Goal: Check status: Check status

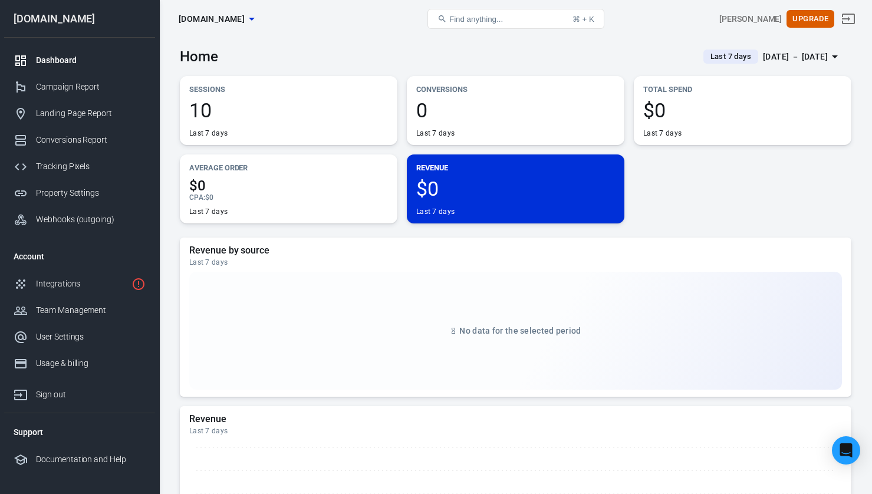
click at [264, 100] on span "10" at bounding box center [288, 110] width 199 height 20
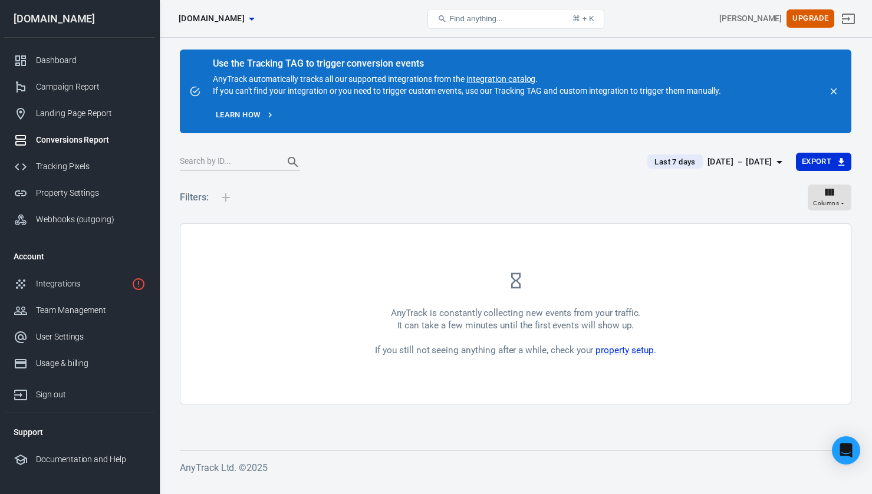
click at [347, 215] on div "Filters: Columns" at bounding box center [515, 202] width 671 height 42
click at [40, 58] on div "Dashboard" at bounding box center [91, 60] width 110 height 12
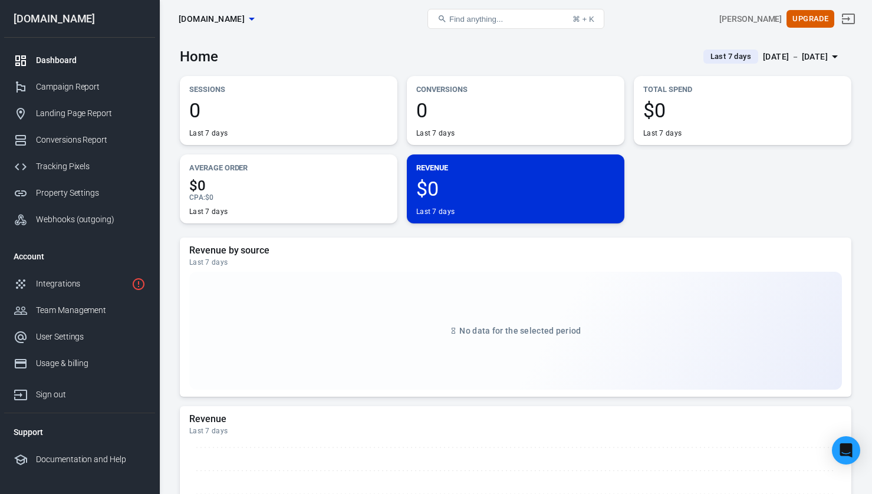
click at [196, 52] on h3 "Home" at bounding box center [199, 56] width 38 height 17
click at [259, 19] on icon "button" at bounding box center [252, 19] width 14 height 14
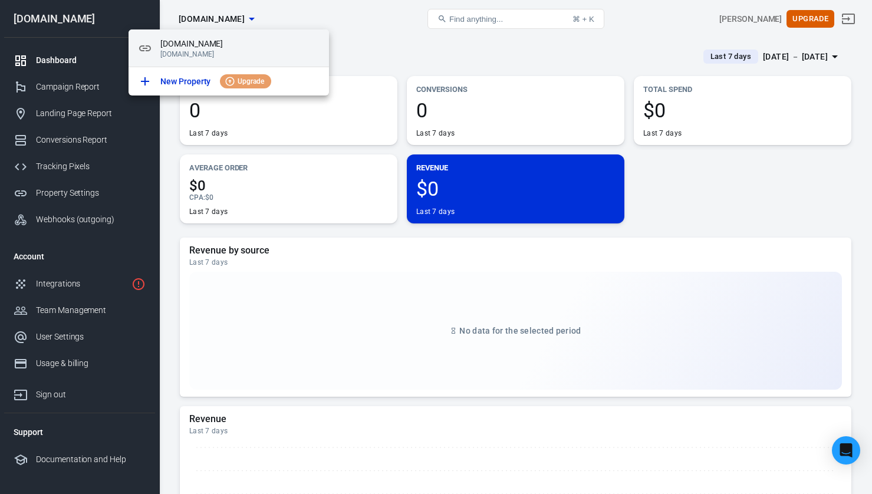
click at [190, 47] on span "[DOMAIN_NAME]" at bounding box center [239, 44] width 159 height 12
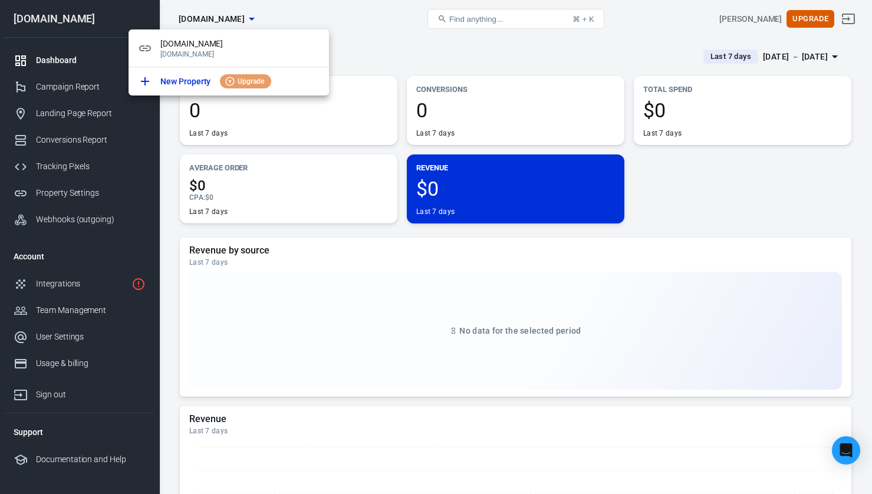
click at [412, 54] on div at bounding box center [436, 247] width 872 height 494
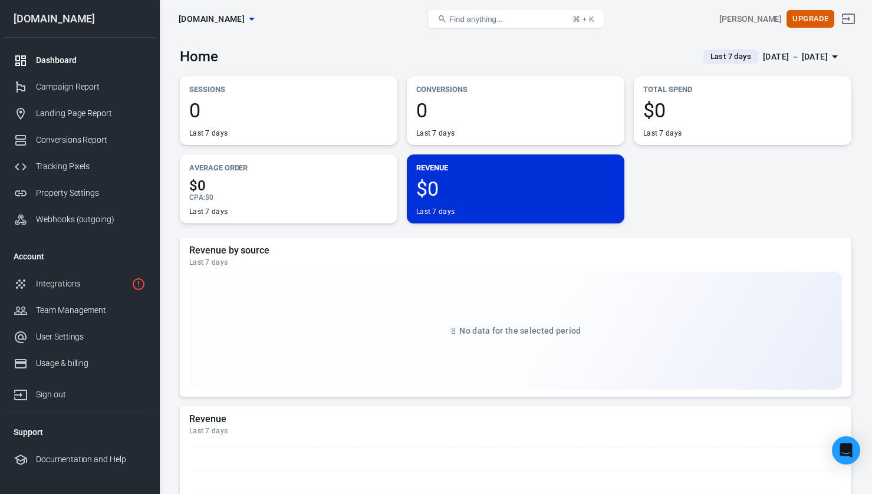
click at [199, 86] on p "Sessions" at bounding box center [288, 89] width 199 height 12
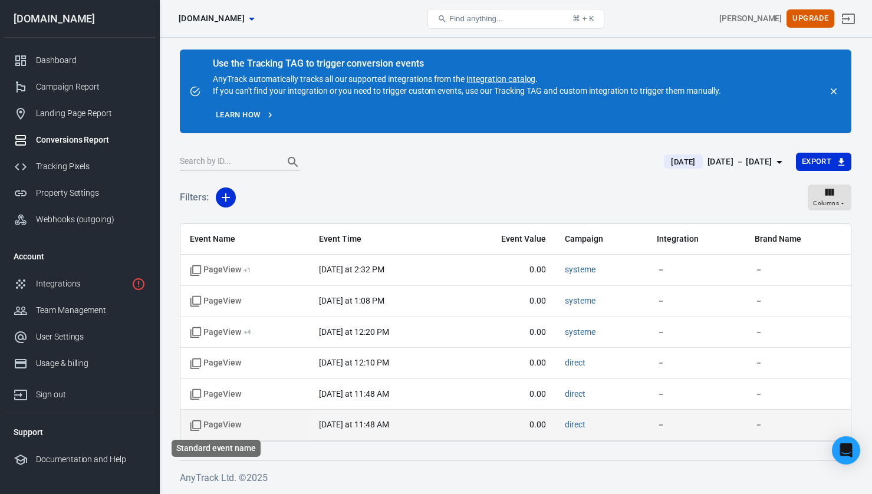
click at [202, 424] on span "PageView" at bounding box center [215, 425] width 51 height 12
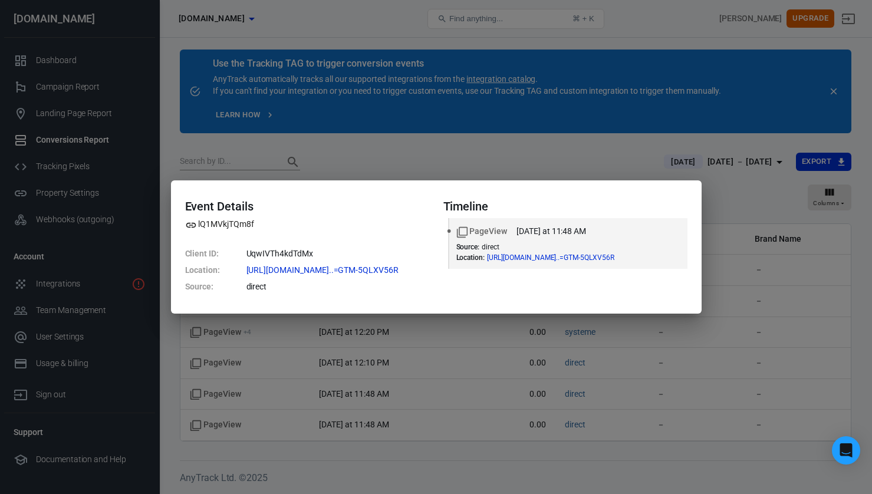
click at [393, 160] on div "Event Details lQ1MVkjTQm8f Client ID : UqwIVTh4kdTdMx Location : https://gtm-ms…" at bounding box center [436, 247] width 872 height 494
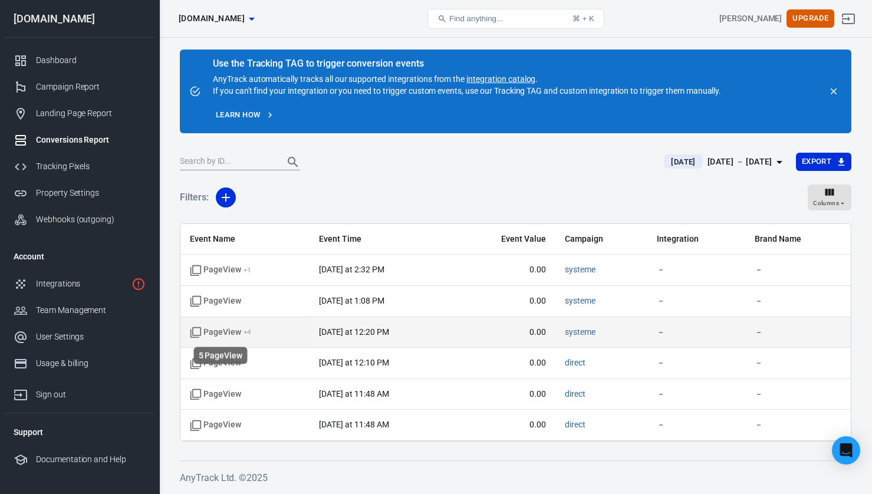
click at [208, 331] on span "PageView + 4" at bounding box center [220, 333] width 61 height 12
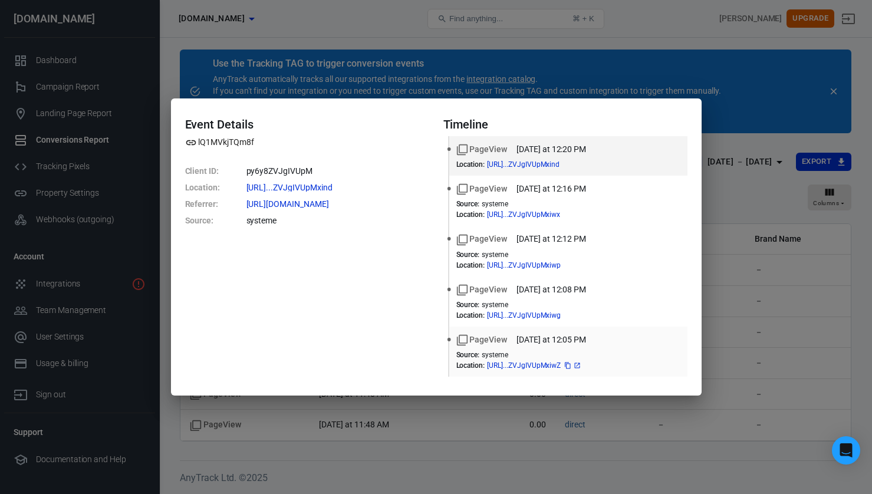
click at [539, 365] on span "https://www.thecraftedceo....ZVJgIVUpMxiwZ" at bounding box center [534, 365] width 95 height 7
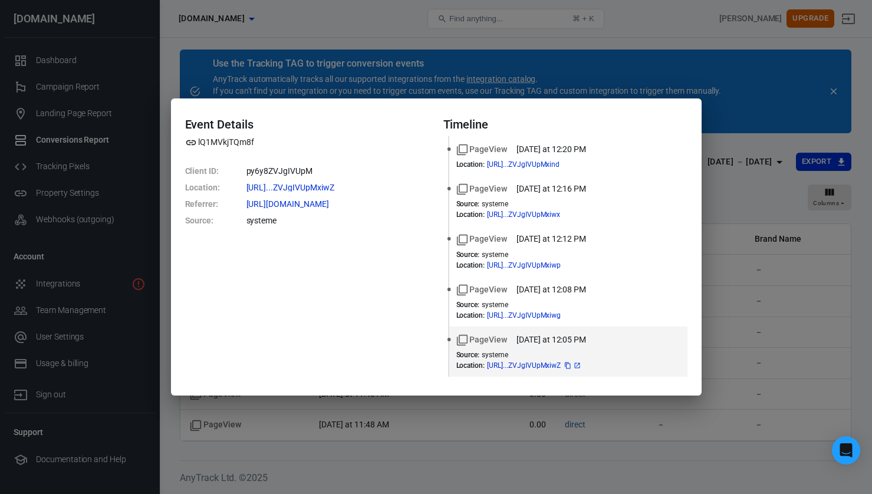
click at [558, 364] on span "https://www.thecraftedceo....ZVJgIVUpMxiwZ" at bounding box center [534, 365] width 95 height 7
click at [581, 365] on icon at bounding box center [577, 365] width 7 height 7
click at [580, 314] on icon at bounding box center [577, 314] width 5 height 5
click at [581, 266] on icon at bounding box center [577, 265] width 7 height 7
click at [580, 214] on icon at bounding box center [576, 214] width 7 height 7
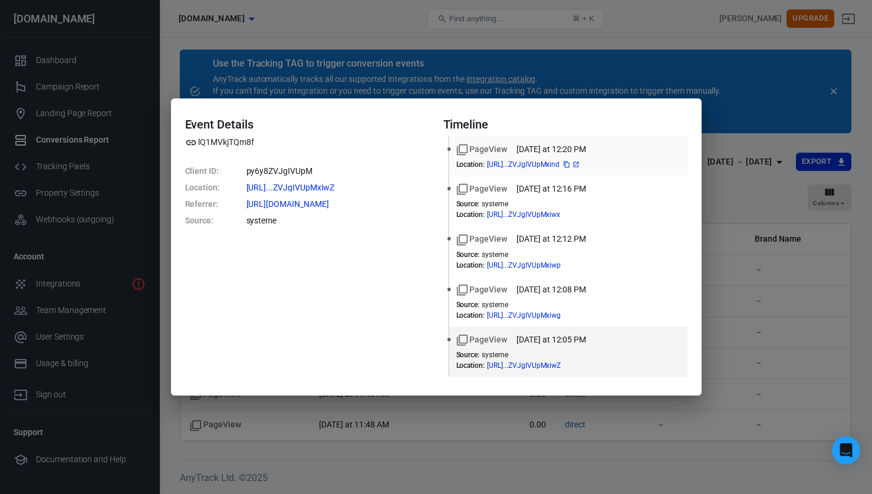
click at [579, 163] on icon at bounding box center [575, 164] width 7 height 7
click at [799, 288] on div "Event Details lQ1MVkjTQm8f Client ID : py6y8ZVJgIVUpM Location : https://www.th…" at bounding box center [436, 247] width 872 height 494
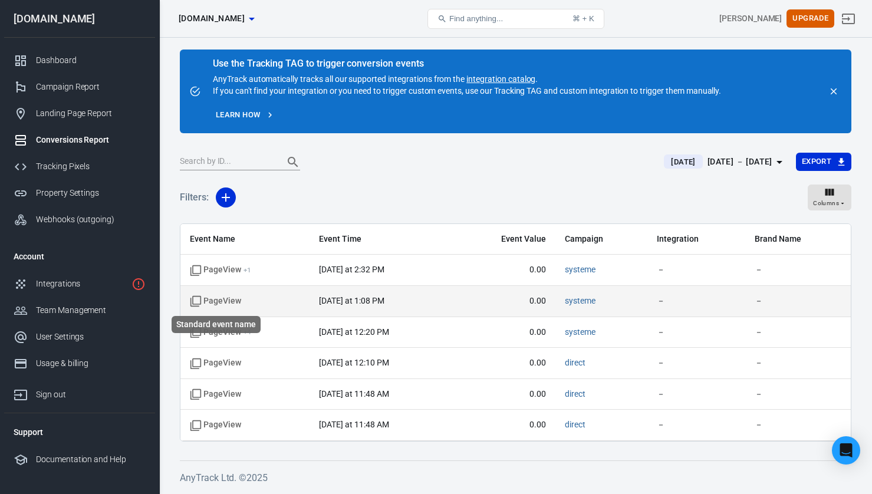
click at [218, 301] on span "PageView" at bounding box center [215, 301] width 51 height 12
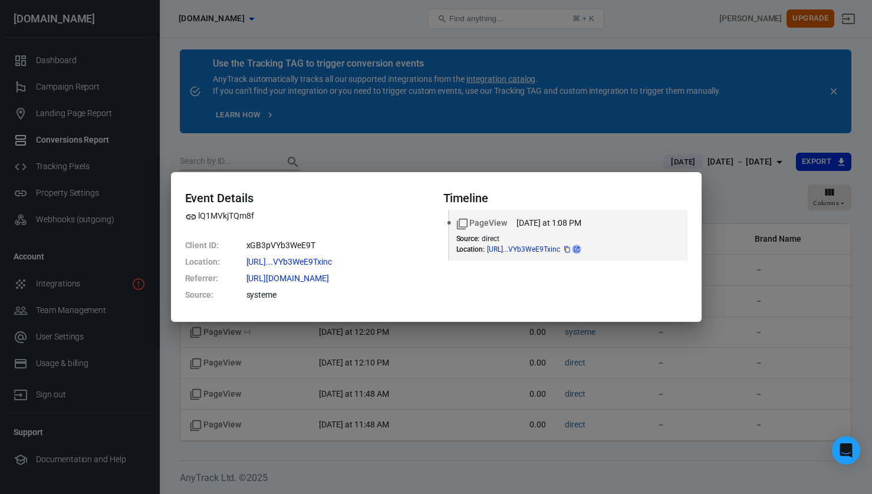
click at [579, 251] on icon at bounding box center [576, 248] width 5 height 5
click at [763, 274] on div "Event Details lQ1MVkjTQm8f Client ID : xGB3pVYb3WeE9T Location : https://www.th…" at bounding box center [436, 247] width 872 height 494
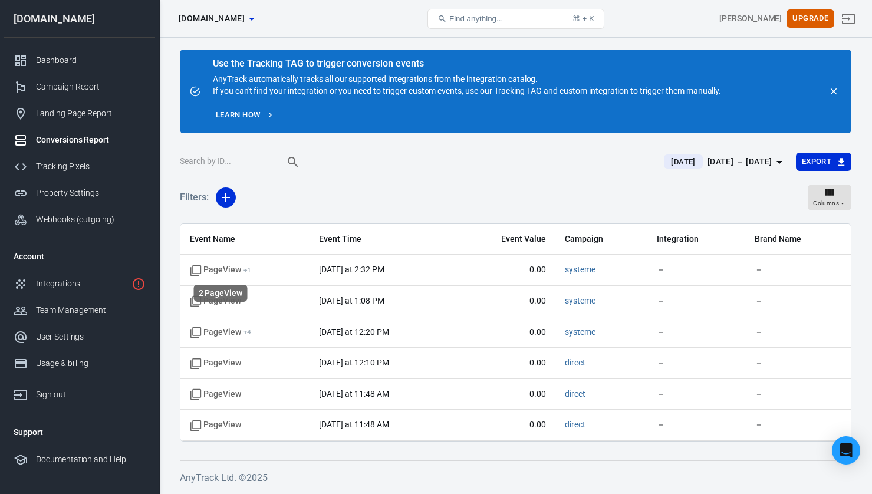
click at [221, 278] on div "2 PageView" at bounding box center [221, 289] width 56 height 27
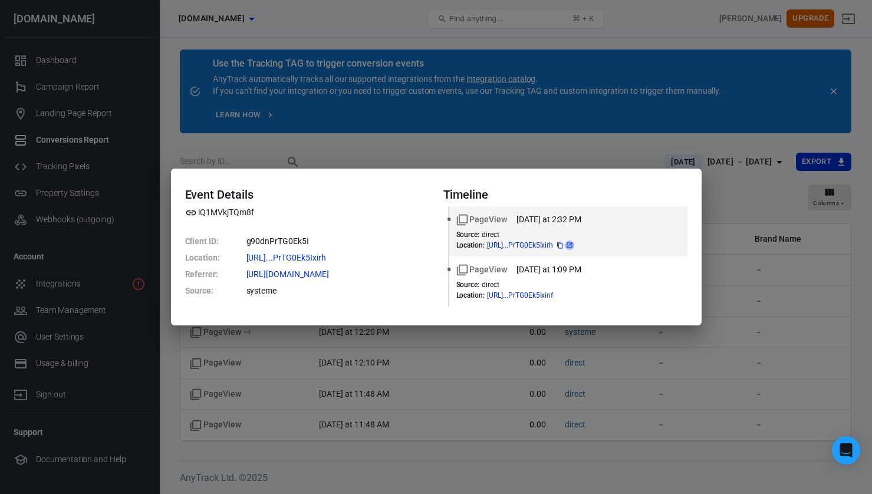
click at [573, 244] on icon at bounding box center [569, 245] width 7 height 7
click at [393, 153] on div "Event Details lQ1MVkjTQm8f Client ID : g90dnPrTG0Ek5I Location : https://www.th…" at bounding box center [436, 247] width 872 height 494
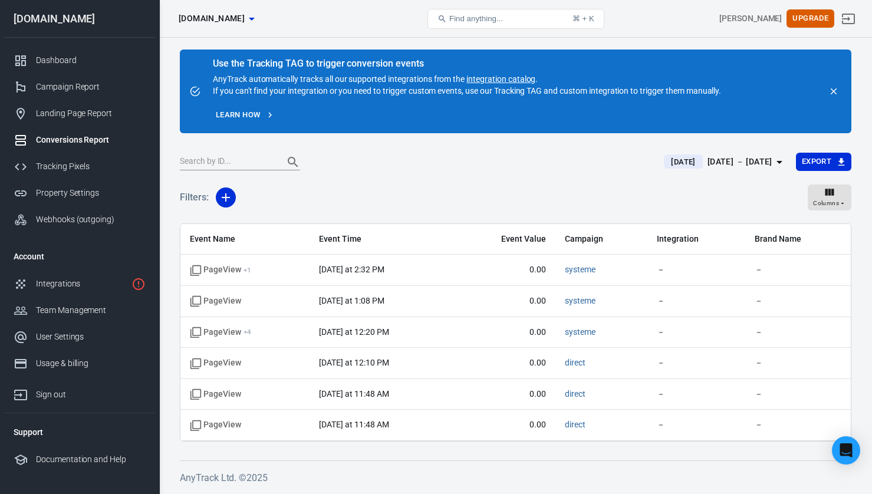
click at [446, 182] on div "Filters: Columns" at bounding box center [515, 202] width 671 height 42
click at [34, 55] on div at bounding box center [25, 61] width 22 height 14
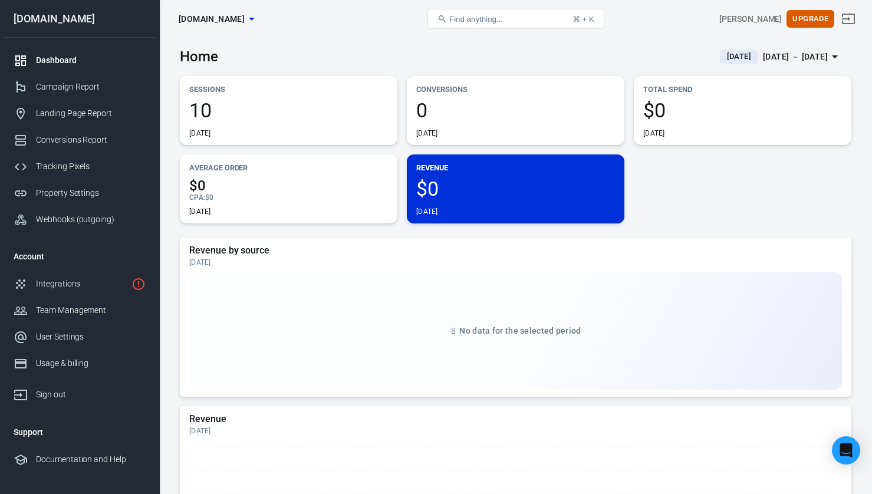
click at [720, 185] on div "Sessions 10 Today Conversions 0 Today Total Spend $0 Today Average Order $0 CPA…" at bounding box center [515, 149] width 671 height 147
click at [458, 113] on span "0" at bounding box center [515, 110] width 199 height 20
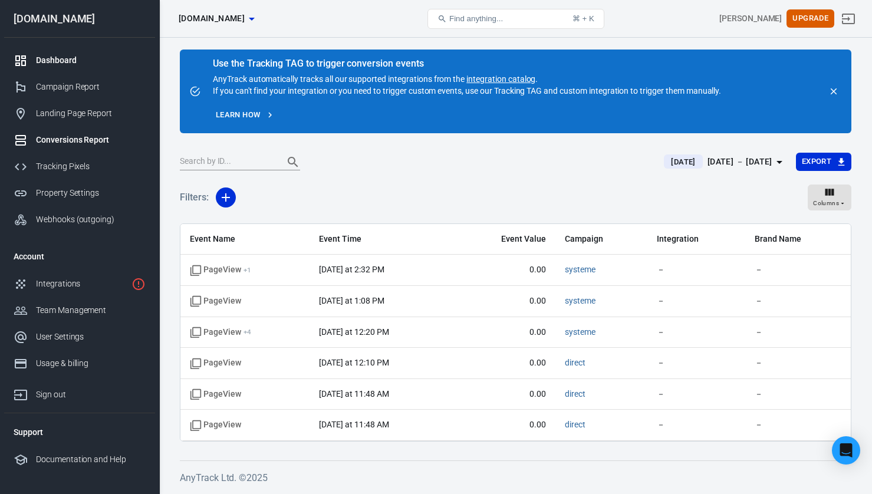
click at [50, 60] on div "Dashboard" at bounding box center [91, 60] width 110 height 12
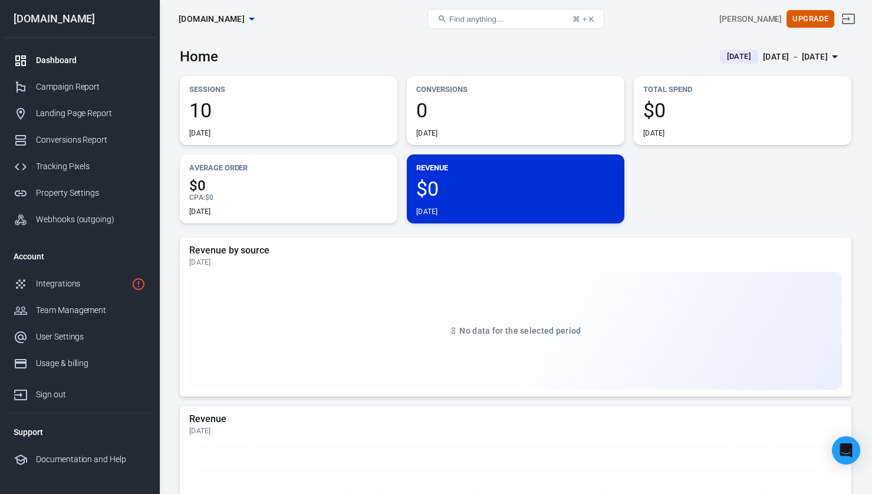
click at [390, 301] on div "No data for the selected period" at bounding box center [515, 331] width 653 height 118
click at [713, 180] on div "Sessions 10 Today Conversions 0 Today Total Spend $0 Today Average Order $0 CPA…" at bounding box center [515, 149] width 671 height 147
click at [728, 57] on span "Today" at bounding box center [739, 57] width 34 height 12
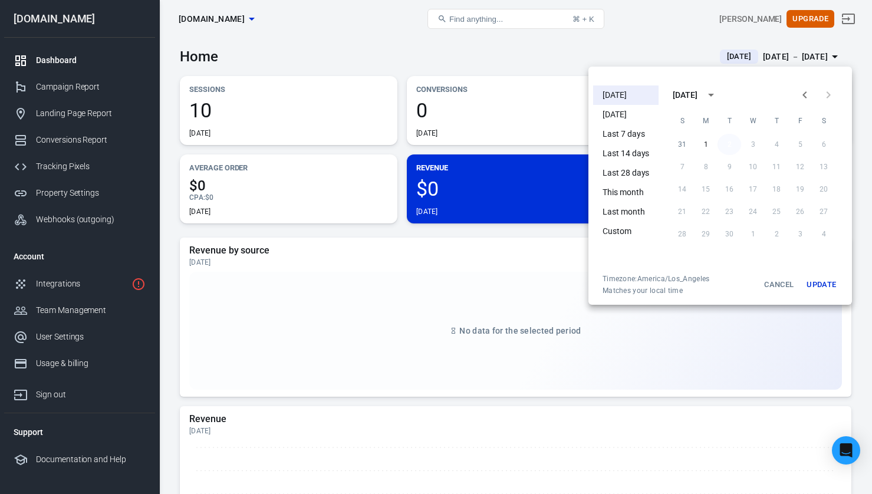
click at [728, 144] on button "2" at bounding box center [729, 144] width 24 height 21
click at [818, 284] on button "Update" at bounding box center [821, 284] width 38 height 21
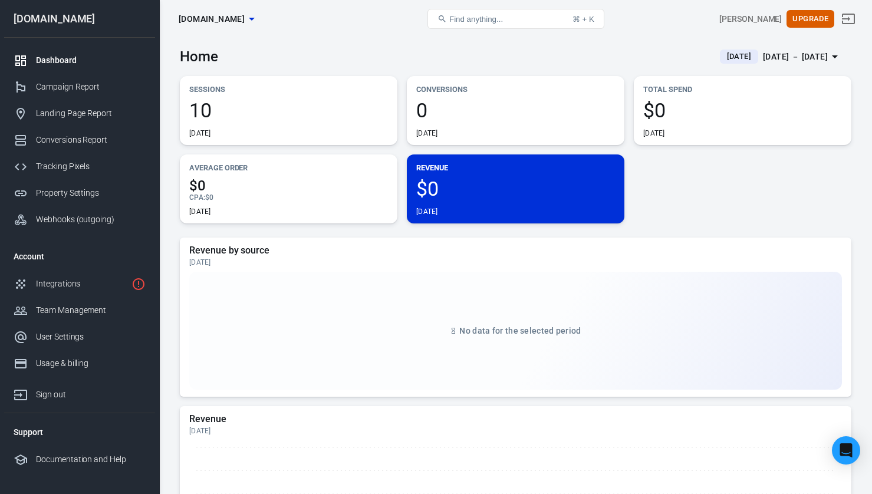
click at [707, 161] on div "Sessions 10 Today Conversions 0 Today Total Spend $0 Today Average Order $0 CPA…" at bounding box center [515, 149] width 671 height 147
